Goal: Check status: Check status

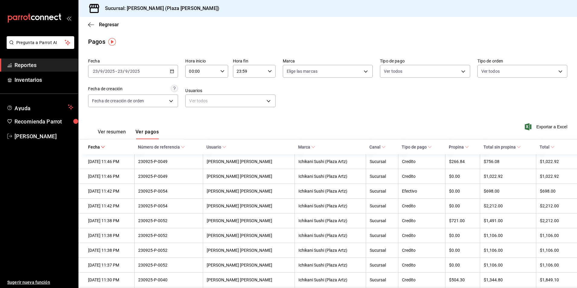
click at [53, 65] on span "Reportes" at bounding box center [43, 65] width 59 height 8
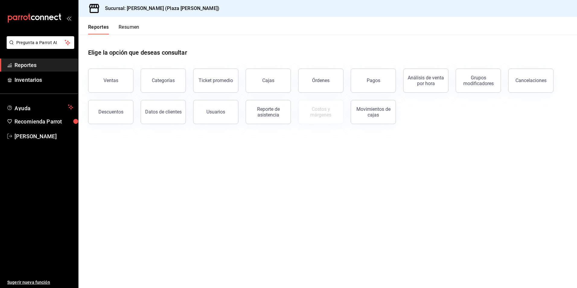
click at [124, 30] on button "Resumen" at bounding box center [129, 29] width 21 height 10
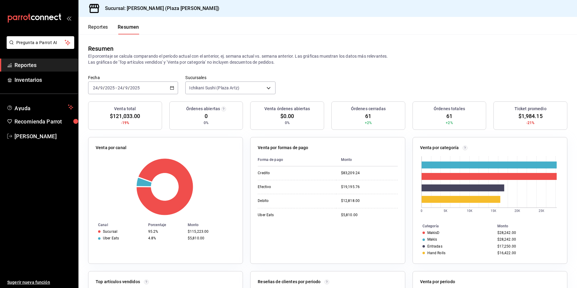
click at [172, 88] on icon "button" at bounding box center [172, 88] width 4 height 4
click at [139, 108] on span "Hoy" at bounding box center [116, 106] width 47 height 6
click at [171, 90] on icon "button" at bounding box center [172, 88] width 4 height 4
click at [130, 172] on span "Rango de fechas" at bounding box center [116, 174] width 47 height 6
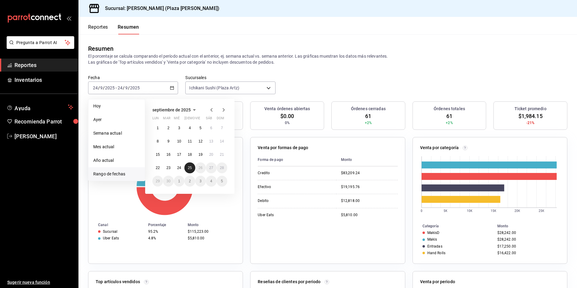
click at [188, 167] on abbr "25" at bounding box center [190, 168] width 4 height 4
